Goal: Task Accomplishment & Management: Manage account settings

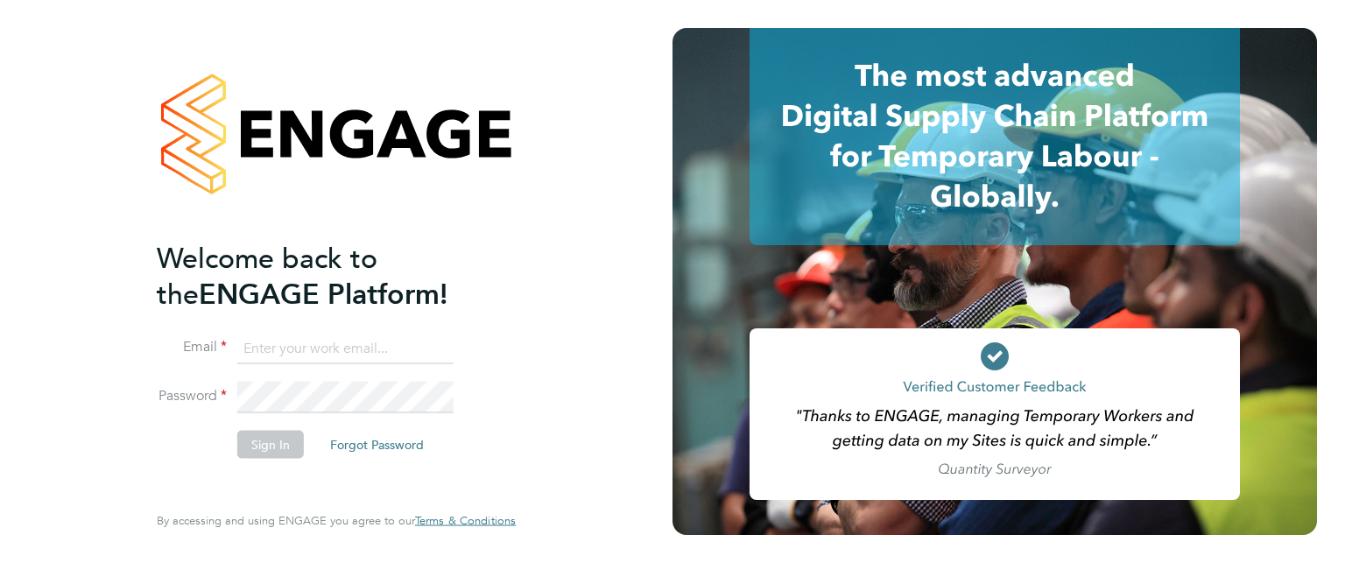
click at [383, 447] on button "Forgot Password" at bounding box center [377, 444] width 122 height 28
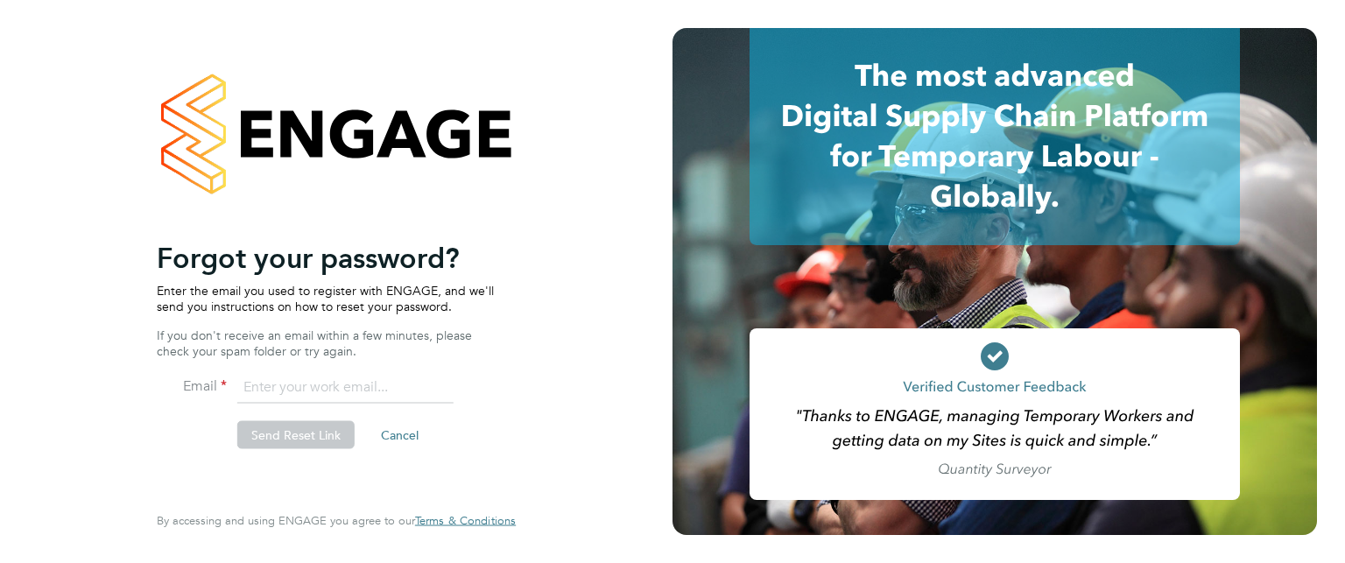
click at [298, 383] on input "email" at bounding box center [345, 388] width 216 height 32
type input "C"
type input "[EMAIL_ADDRESS][DOMAIN_NAME]"
click at [320, 424] on button "Send Reset Link" at bounding box center [295, 435] width 117 height 28
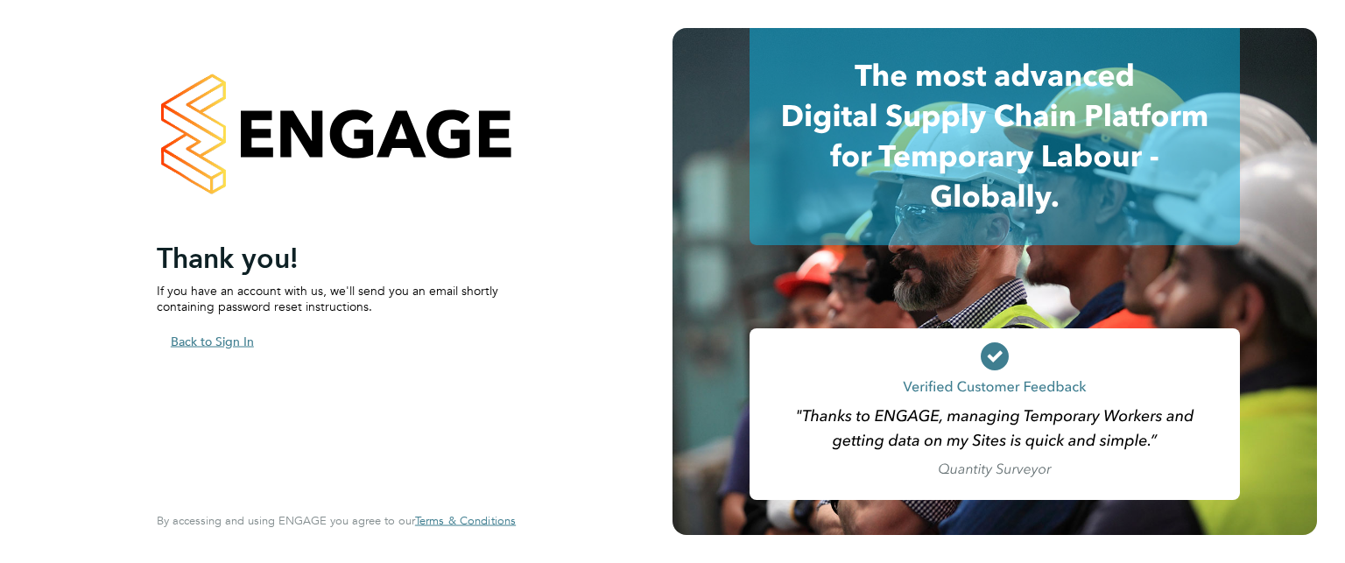
click at [224, 337] on button "Back to Sign In" at bounding box center [212, 341] width 111 height 28
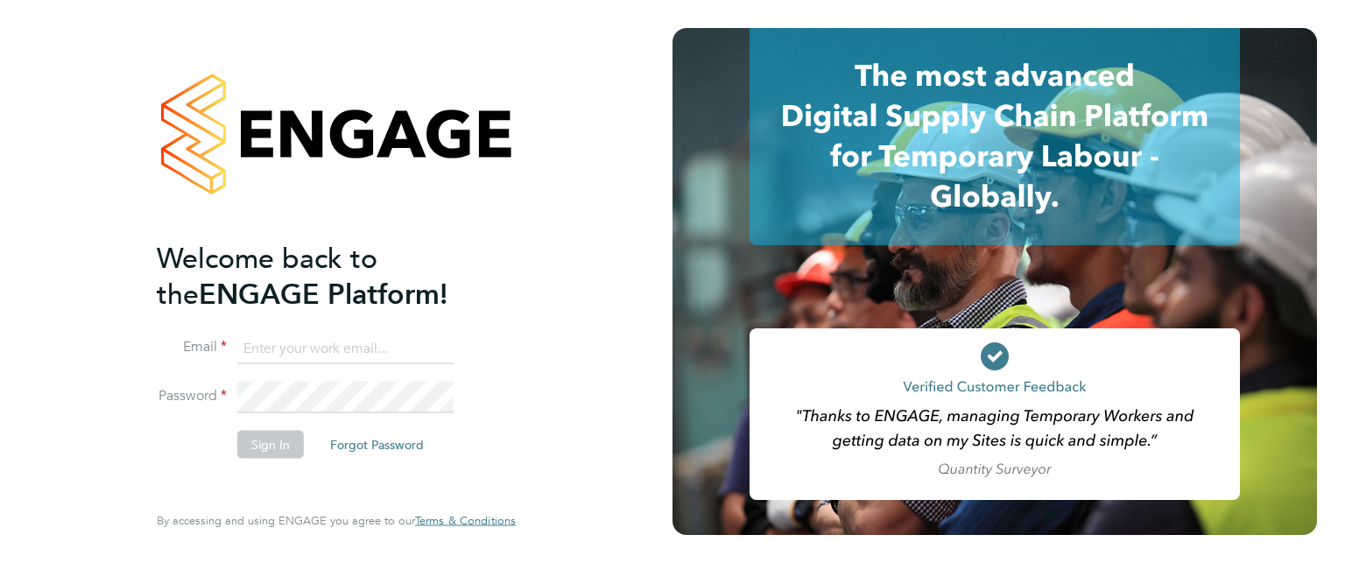
click at [266, 344] on input at bounding box center [345, 349] width 216 height 32
type input "[EMAIL_ADDRESS][DOMAIN_NAME]"
click at [371, 438] on button "Forgot Password" at bounding box center [377, 444] width 122 height 28
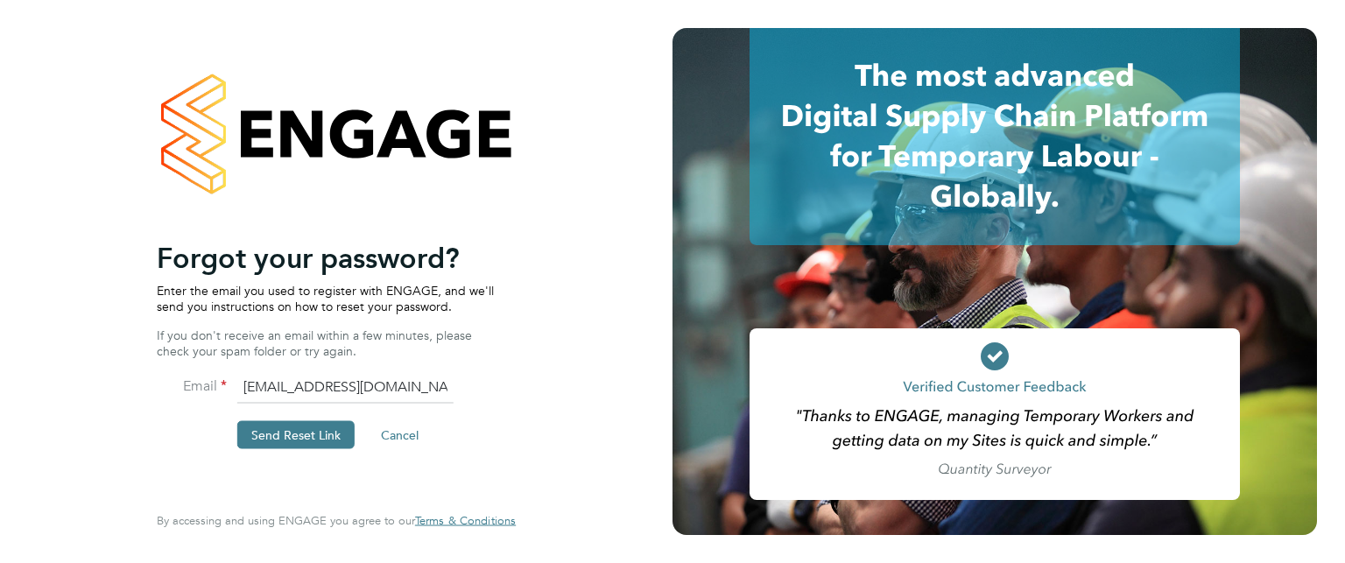
click at [254, 432] on button "Send Reset Link" at bounding box center [295, 435] width 117 height 28
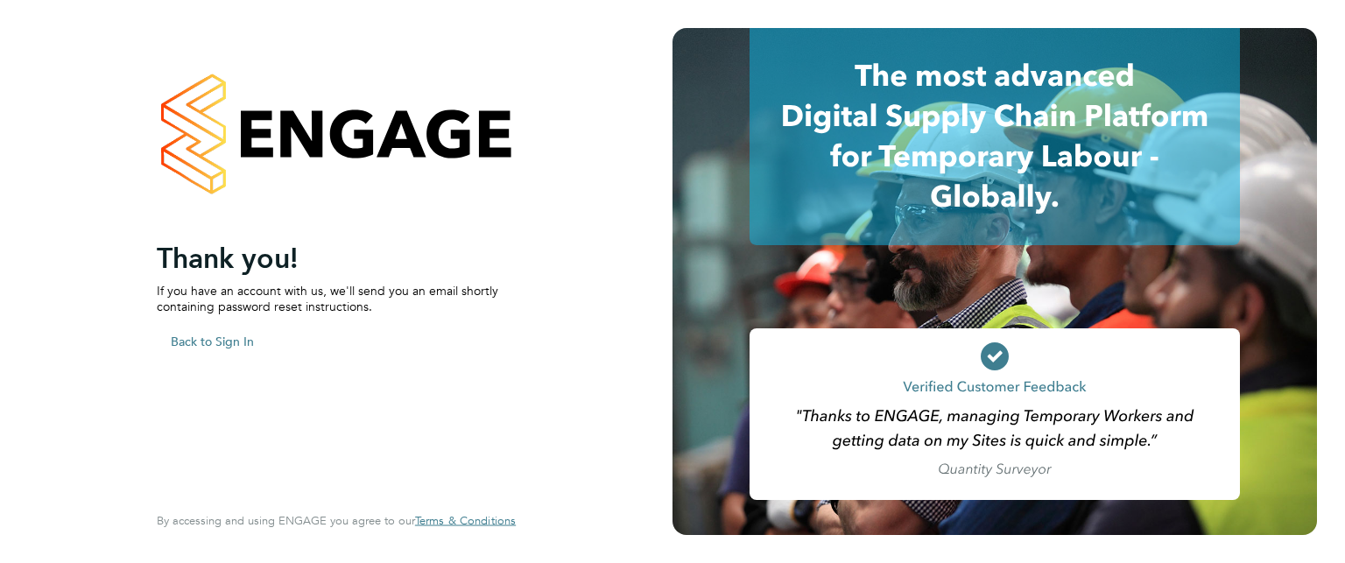
click at [193, 346] on button "Back to Sign In" at bounding box center [212, 341] width 111 height 28
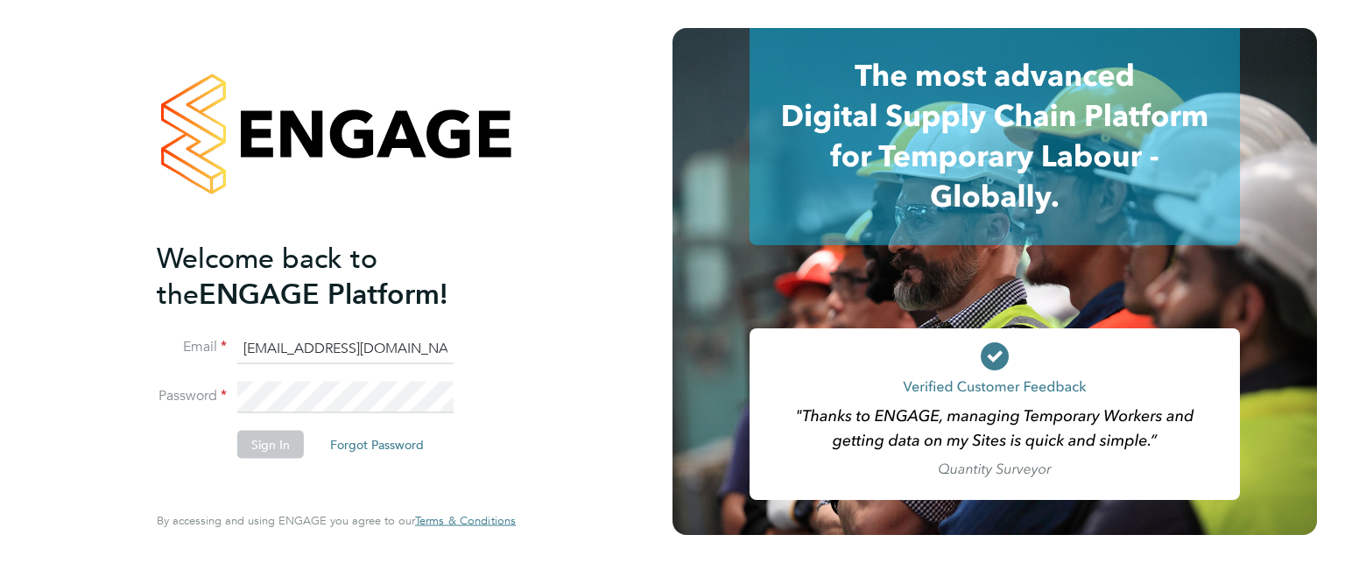
click at [275, 377] on li "Email [EMAIL_ADDRESS][DOMAIN_NAME]" at bounding box center [327, 357] width 341 height 49
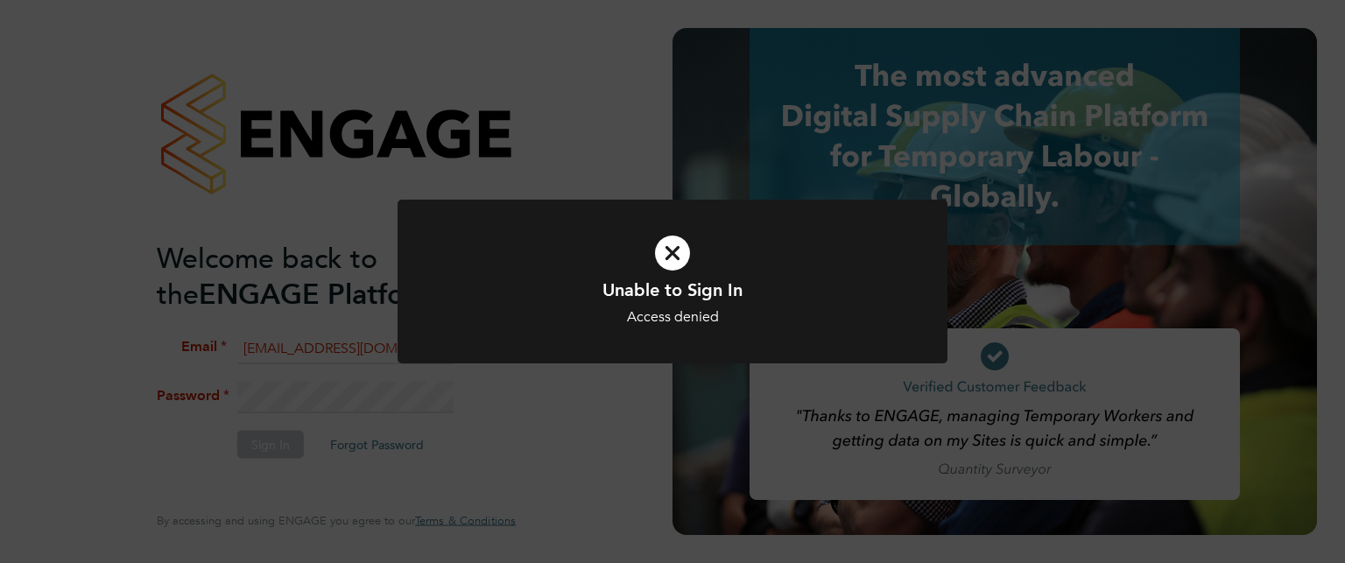
click at [284, 396] on div "Unable to Sign In Access denied Cancel Okay" at bounding box center [672, 281] width 1345 height 563
click at [366, 390] on div "Unable to Sign In Invalid email, ID or password Cancel Okay" at bounding box center [672, 281] width 1345 height 563
click at [247, 397] on div "Unable to Sign In Invalid email, ID or password Cancel Okay" at bounding box center [672, 281] width 1345 height 563
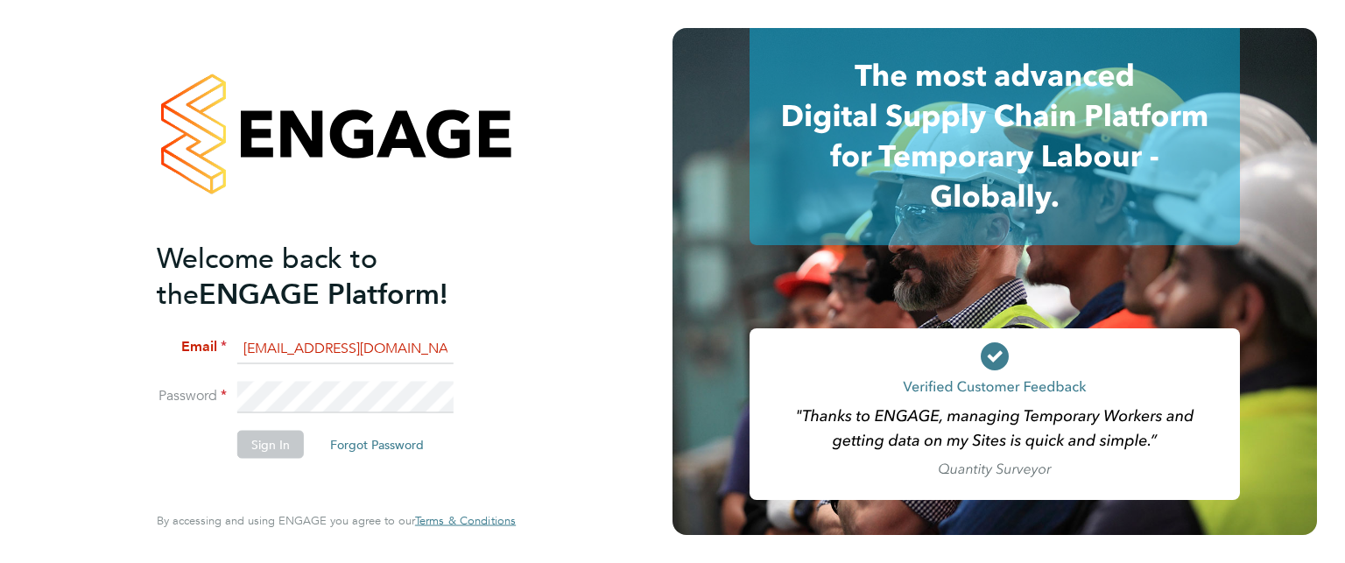
click at [130, 440] on div "Welcome back to the ENGAGE Platform! Email [EMAIL_ADDRESS][DOMAIN_NAME] Passwor…" at bounding box center [336, 281] width 429 height 563
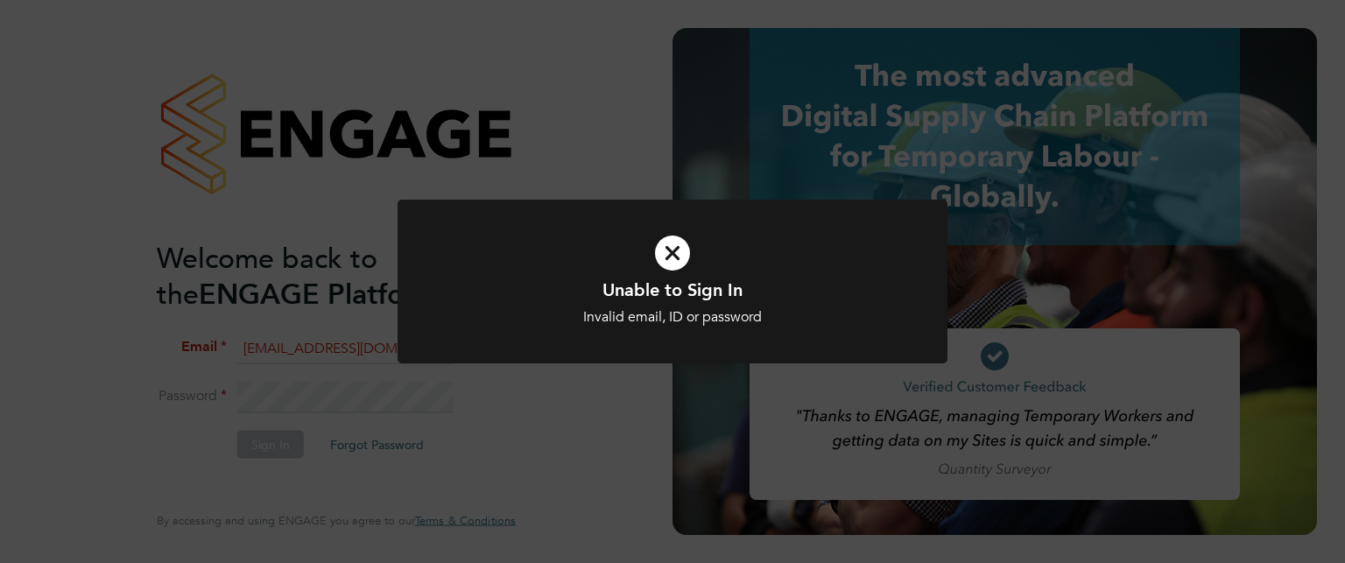
click at [284, 380] on div "Unable to Sign In Invalid email, ID or password Cancel Okay" at bounding box center [672, 281] width 1345 height 563
click at [346, 399] on div "Unable to Sign In Invalid email, ID or password Cancel Okay" at bounding box center [672, 281] width 1345 height 563
